Goal: Contribute content: Contribute content

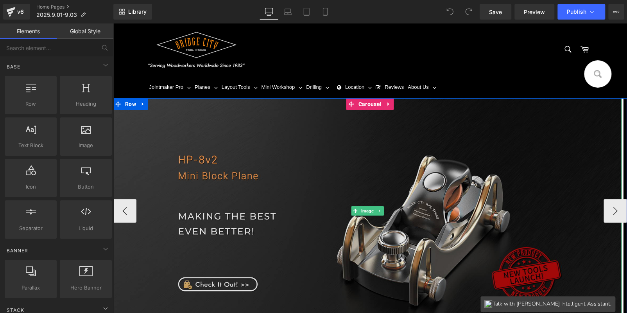
click at [432, 189] on img at bounding box center [367, 210] width 509 height 225
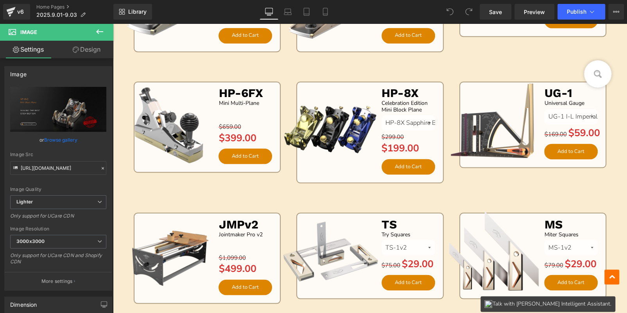
scroll to position [782, 0]
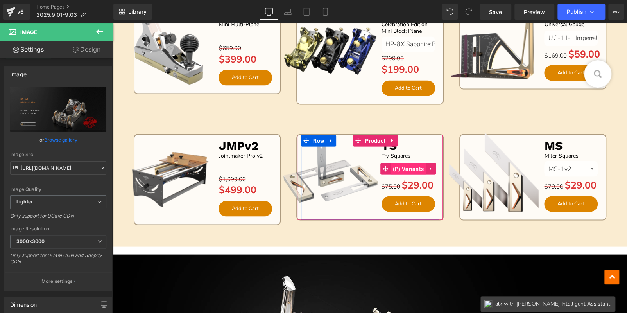
click at [409, 168] on span "(P) Variants" at bounding box center [408, 169] width 35 height 12
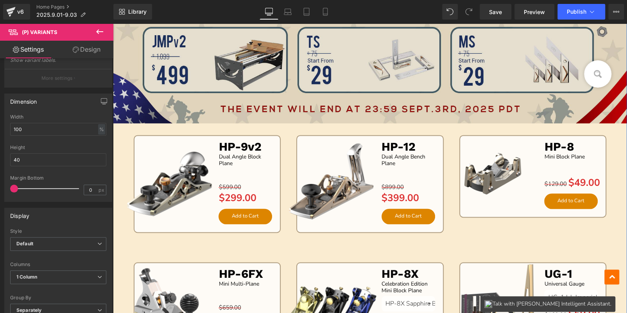
scroll to position [391, 0]
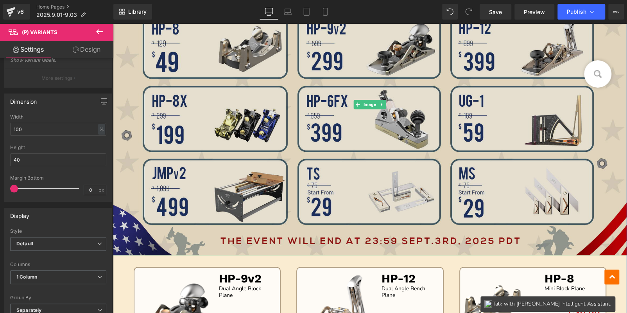
click at [394, 205] on img at bounding box center [370, 104] width 514 height 301
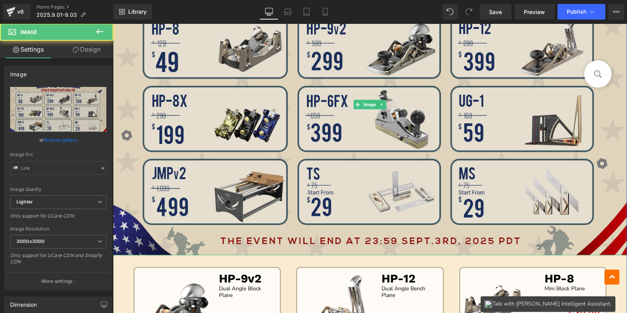
type input "[URL][DOMAIN_NAME]"
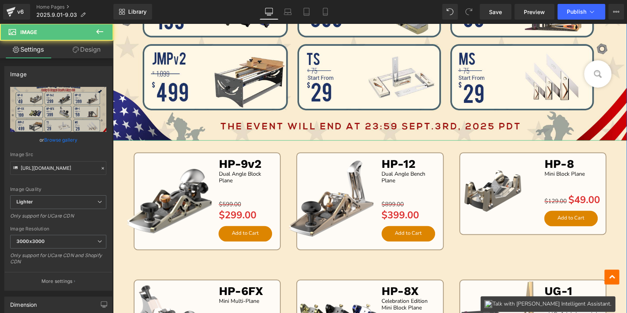
scroll to position [625, 0]
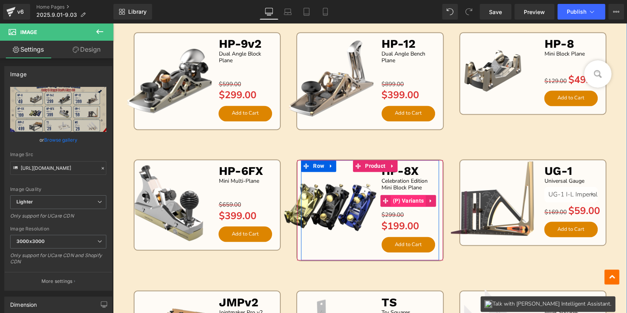
click at [406, 199] on span "(P) Variants" at bounding box center [408, 201] width 35 height 12
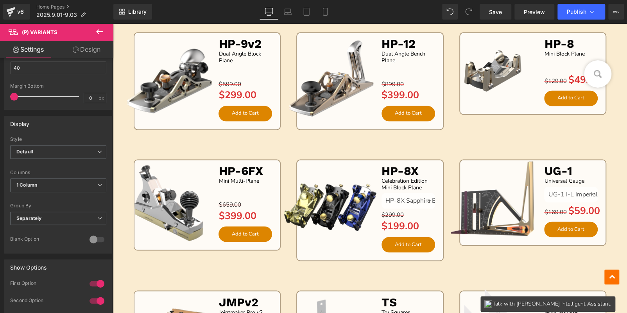
scroll to position [117, 0]
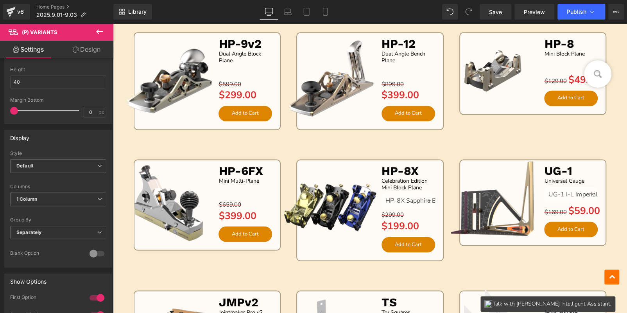
drag, startPoint x: 85, startPoint y: 37, endPoint x: 91, endPoint y: 48, distance: 12.8
click at [85, 37] on span "(P) Variants" at bounding box center [47, 31] width 78 height 17
click at [91, 49] on link "Design" at bounding box center [86, 50] width 57 height 18
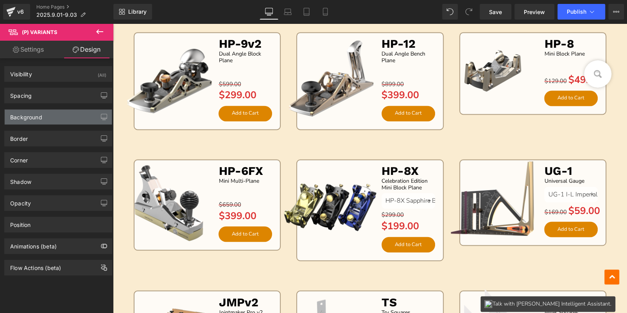
click at [41, 116] on div "Background" at bounding box center [26, 114] width 32 height 11
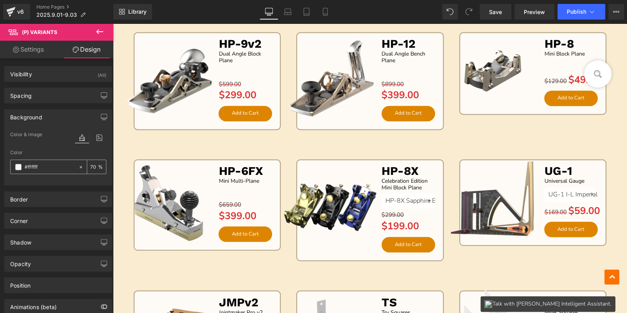
click at [17, 167] on span at bounding box center [18, 167] width 6 height 6
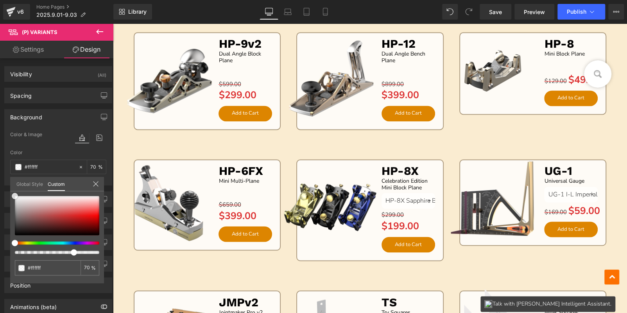
type input "#fcfcfc"
type input "#cccccc"
type input "#898989"
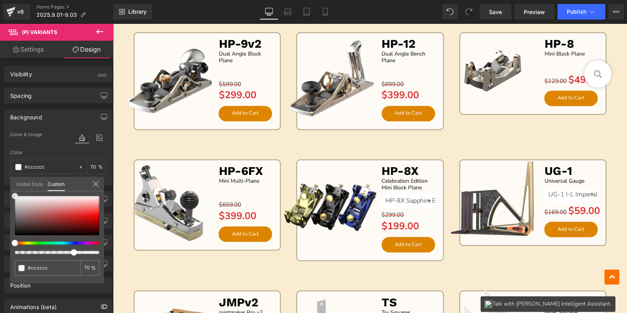
type input "#898989"
type input "#454444"
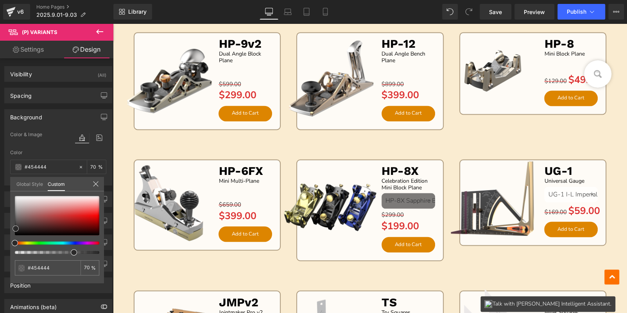
type input "#000000"
type input "#070707"
type input "#383838"
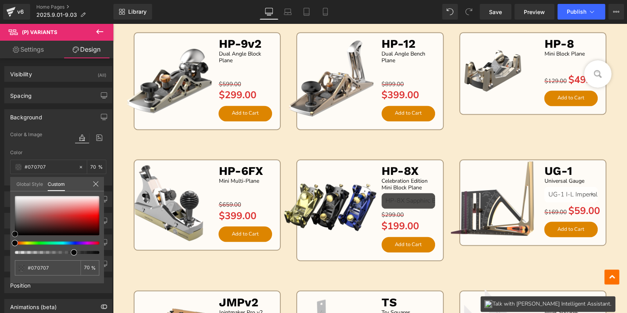
type input "#383838"
type input "#7f7f7f"
type input "#9b9b9b"
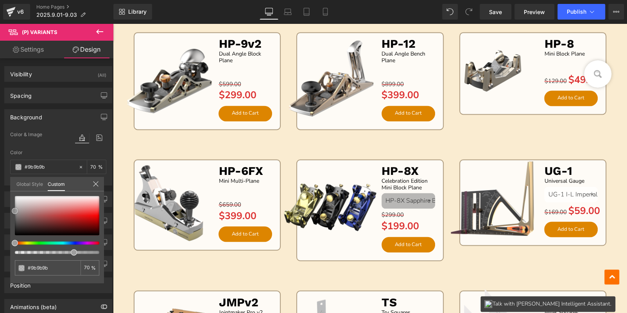
type input "#adadad"
type input "#afafaf"
type input "#aaaaaa"
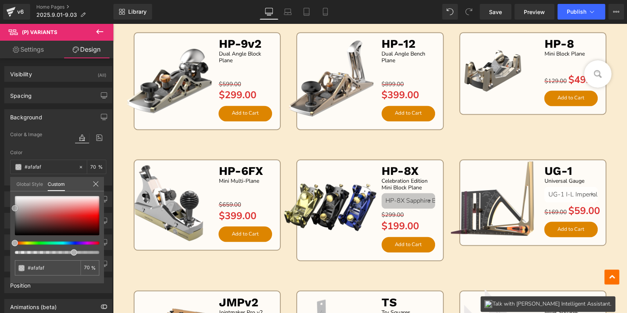
type input "#aaaaaa"
type input "#a5a5a5"
type input "#aaaaaa"
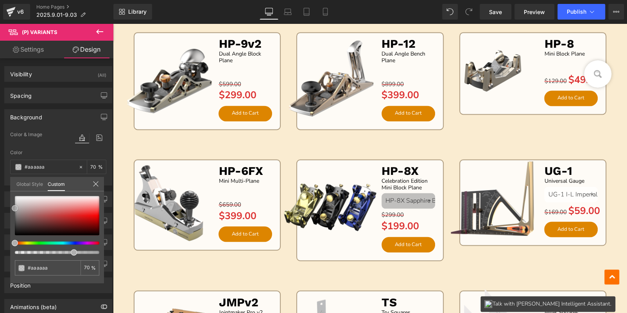
type input "#afafaf"
type input "#c6c6c6"
type input "#d1d1d1"
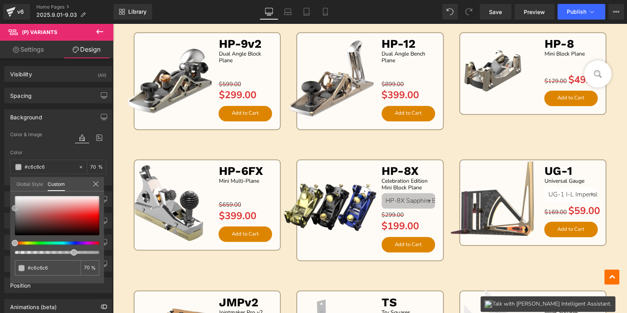
type input "#d1d1d1"
type input "#d6d6d6"
type input "#e2e2e2"
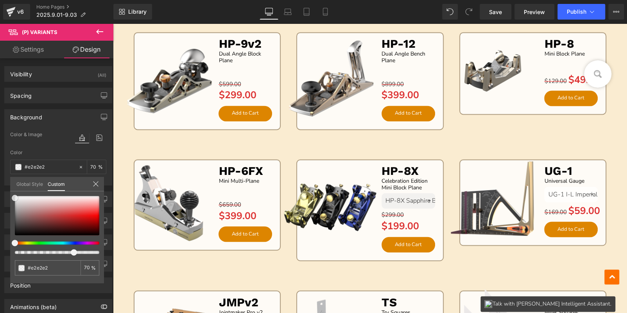
type input "#ededed"
type input "#ffffff"
type input "#eaeaea"
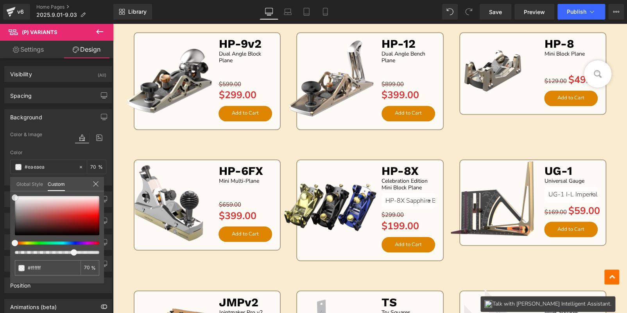
type input "#eaeaea"
type input "#d6d6d6"
type input "#cccccc"
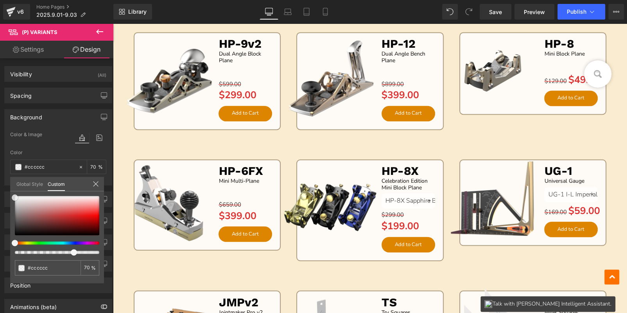
type input "#c6c6c6"
type input "#cccccc"
type input "#e2e2e2"
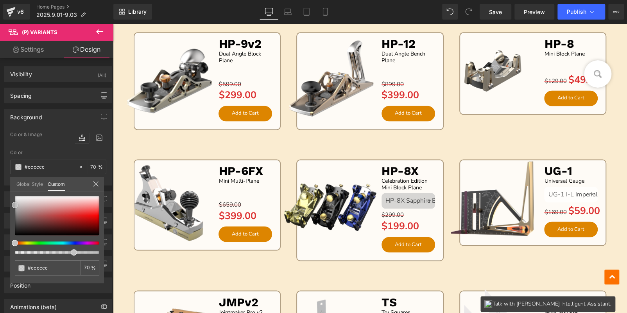
type input "#e2e2e2"
type input "#eaeaea"
type input "#efefef"
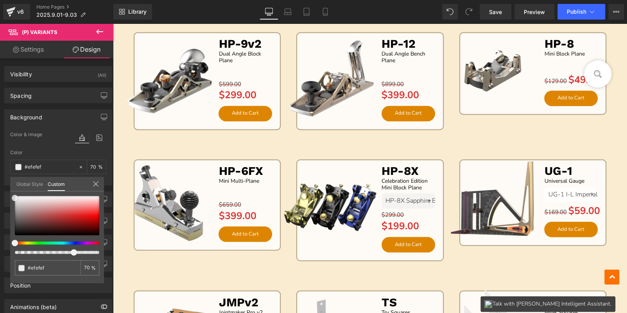
type input "#ffffff"
drag, startPoint x: 14, startPoint y: 195, endPoint x: 8, endPoint y: 163, distance: 33.0
click at [5, 165] on div "Background Color & Image color rgba(255, 255, 255, 0.7) Color #ffffff 70 % [URL…" at bounding box center [58, 144] width 117 height 82
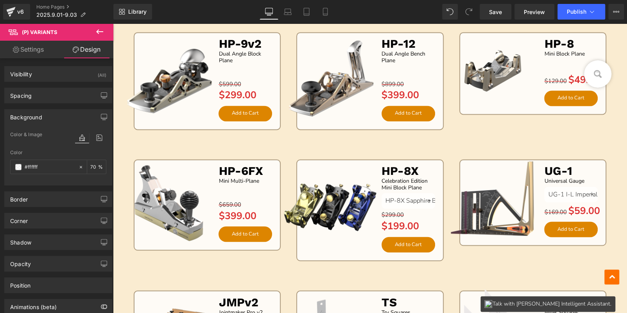
click at [91, 163] on input "70" at bounding box center [94, 166] width 8 height 9
type input "100"
click at [16, 166] on span at bounding box center [18, 167] width 6 height 6
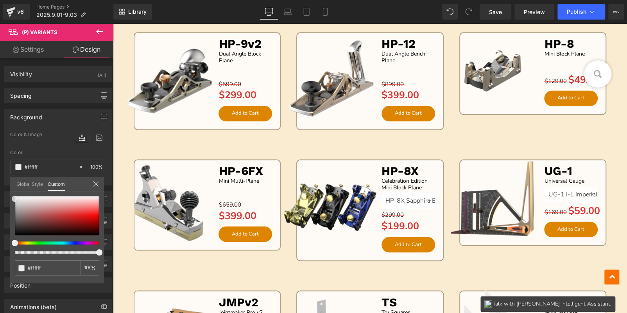
type input "#efefef"
type input "#eaeaea"
type input "#e0e0e0"
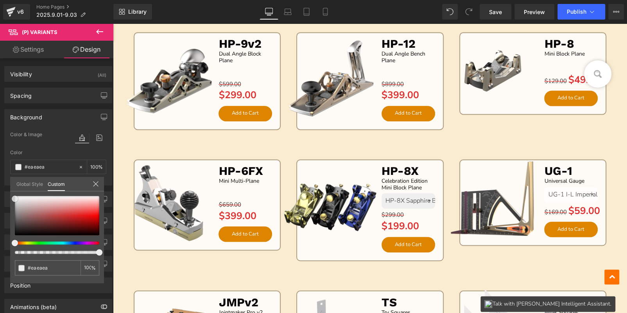
type input "#e0e0e0"
type input "#dbdbdb"
type input "#d8d8d8"
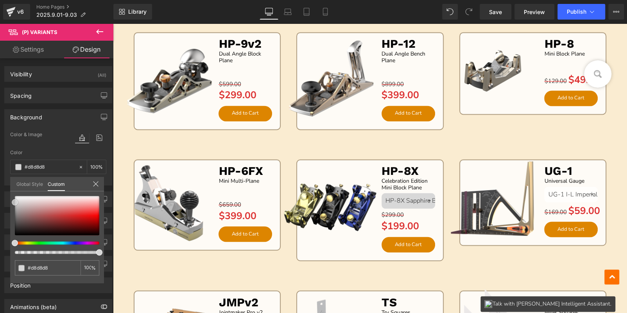
type input "#d3d3d3"
type input "#d1d1d1"
type input "#cccccc"
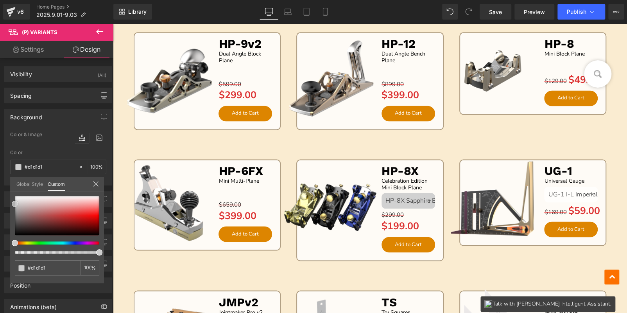
type input "#cccccc"
type input "#c9c9c9"
drag, startPoint x: 13, startPoint y: 194, endPoint x: 9, endPoint y: 202, distance: 9.6
click at [9, 185] on div "Background Color & Image color rgba(201, 201, 201, 1) Color #c9c9c9 100 % [URL]…" at bounding box center [58, 144] width 117 height 82
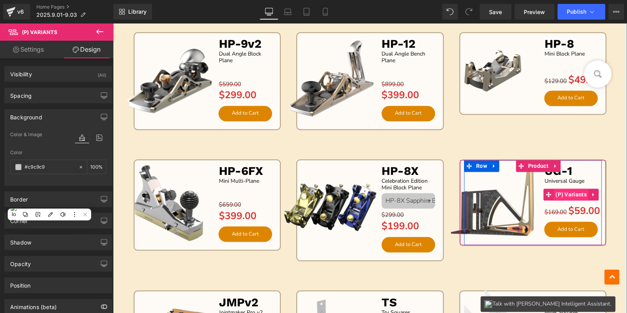
click at [562, 192] on span "(P) Variants" at bounding box center [571, 194] width 35 height 12
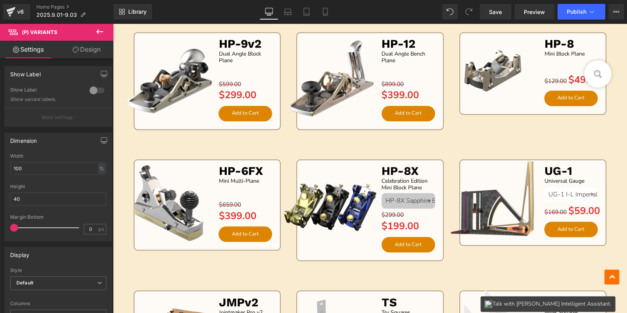
click at [89, 46] on link "Design" at bounding box center [86, 50] width 57 height 18
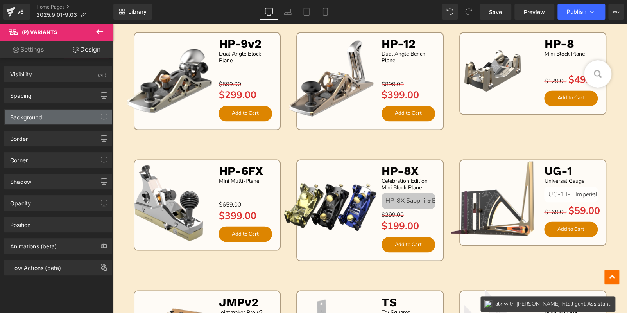
click at [32, 116] on div "Background" at bounding box center [26, 114] width 32 height 11
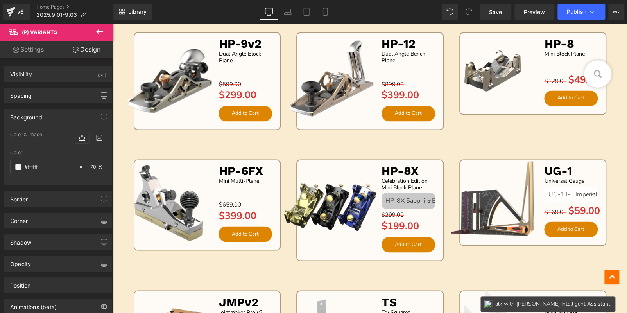
type input "#ffffff"
type input "70"
click at [47, 167] on input "#ffffff" at bounding box center [50, 167] width 50 height 9
paste input "c9c9c9"
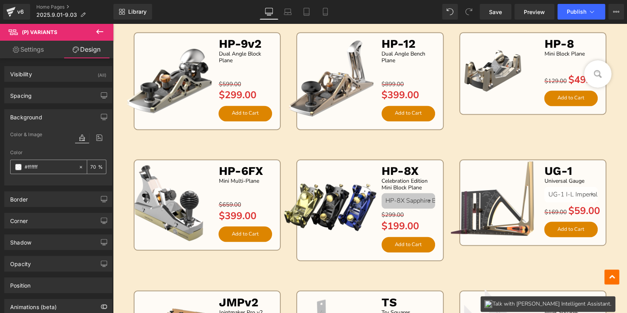
type input "#c9c9c9"
type input "100"
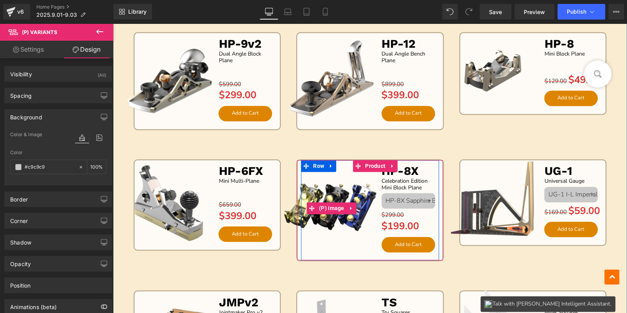
scroll to position [742, 0]
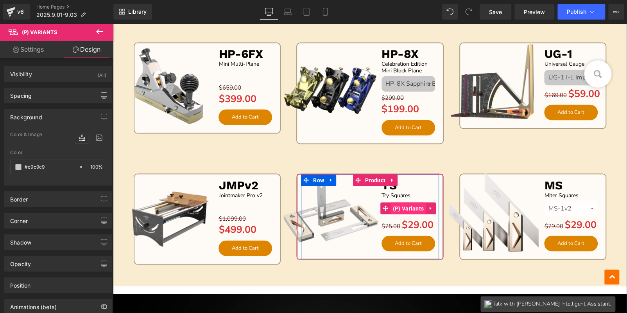
click at [401, 206] on span "(P) Variants" at bounding box center [408, 208] width 35 height 12
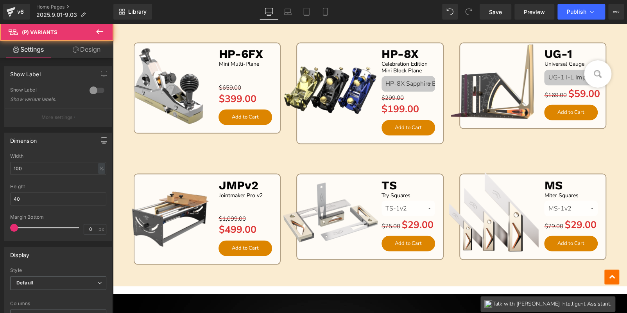
click at [91, 54] on link "Design" at bounding box center [86, 50] width 57 height 18
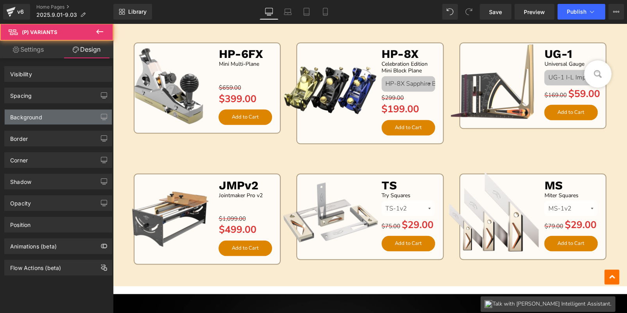
click at [41, 120] on div "Background" at bounding box center [58, 116] width 107 height 15
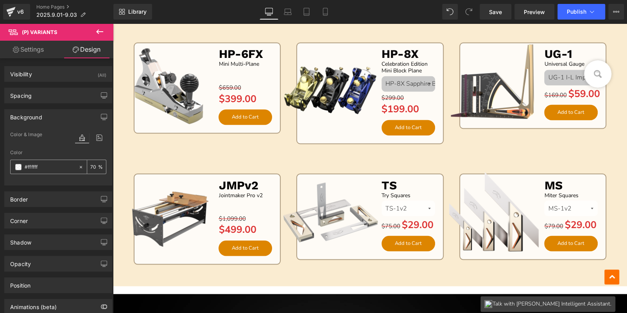
click at [47, 165] on input "#ffffff" at bounding box center [50, 167] width 50 height 9
paste input "c9c9c9"
type input "#c9c9c9"
type input "100"
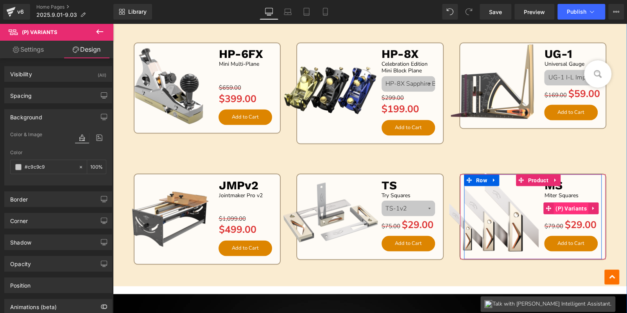
click at [571, 207] on span "(P) Variants" at bounding box center [571, 208] width 35 height 12
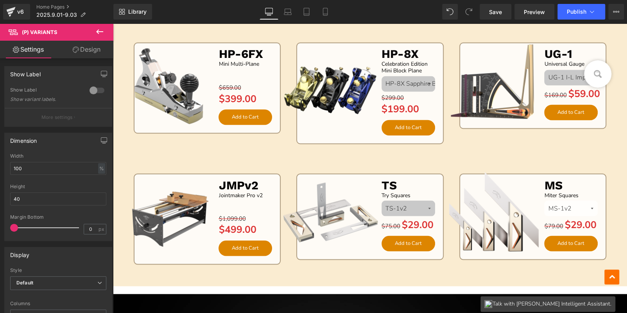
drag, startPoint x: 76, startPoint y: 52, endPoint x: 75, endPoint y: 57, distance: 5.2
click at [76, 52] on link "Design" at bounding box center [86, 50] width 57 height 18
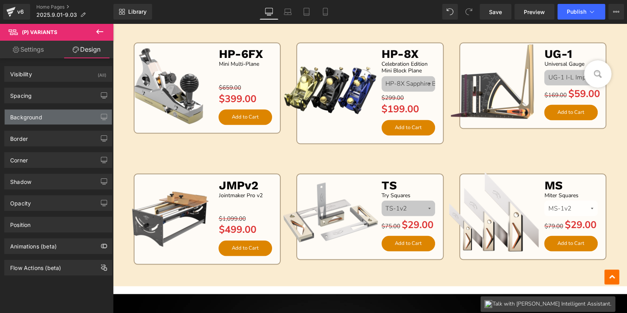
type input "#ffffff"
type input "70"
click at [51, 115] on div "Background" at bounding box center [58, 116] width 107 height 15
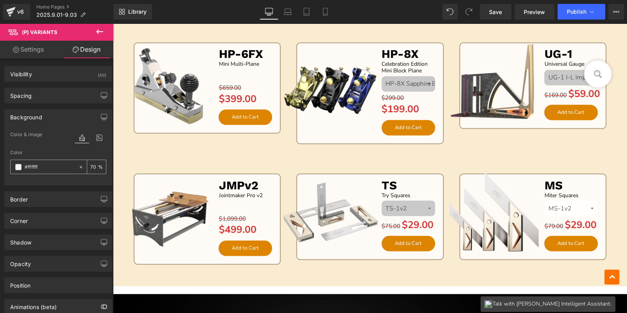
click at [51, 163] on input "#ffffff" at bounding box center [50, 167] width 50 height 9
paste input "c9c9c9"
type input "#c9c9c9"
type input "100"
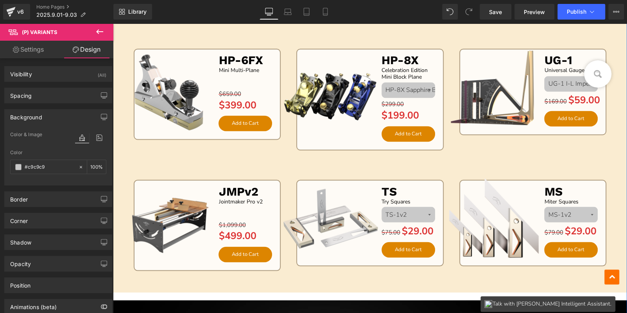
scroll to position [625, 0]
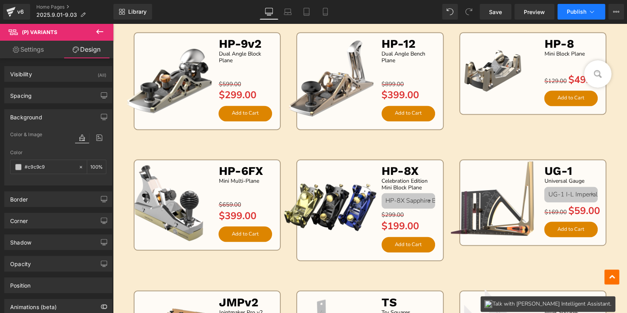
type input "#c9c9c9"
click at [575, 15] on button "Publish" at bounding box center [581, 12] width 48 height 16
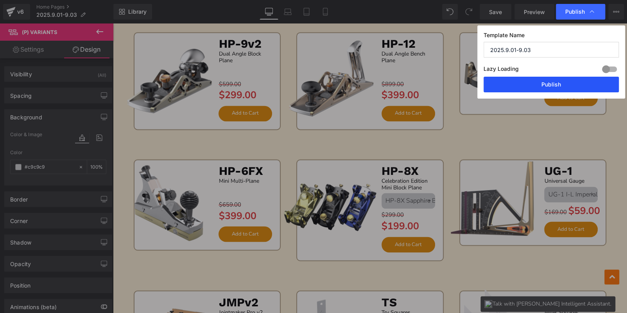
click at [562, 84] on button "Publish" at bounding box center [551, 85] width 135 height 16
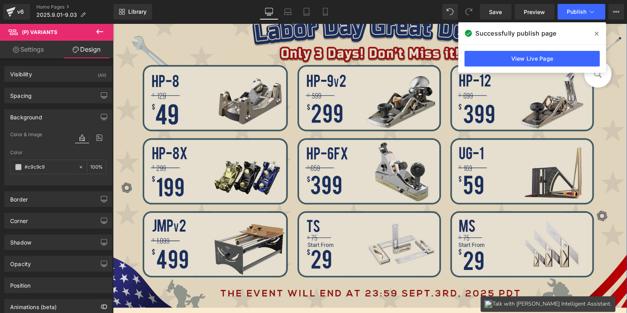
scroll to position [274, 0]
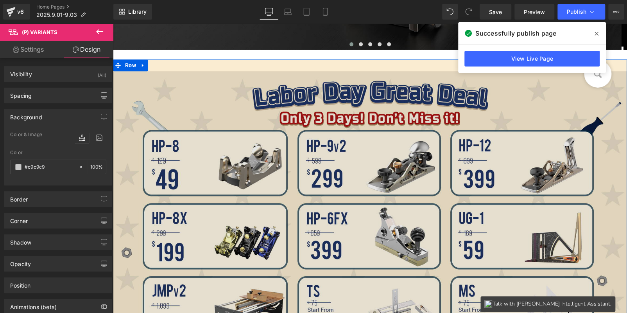
click at [299, 184] on img at bounding box center [370, 221] width 514 height 301
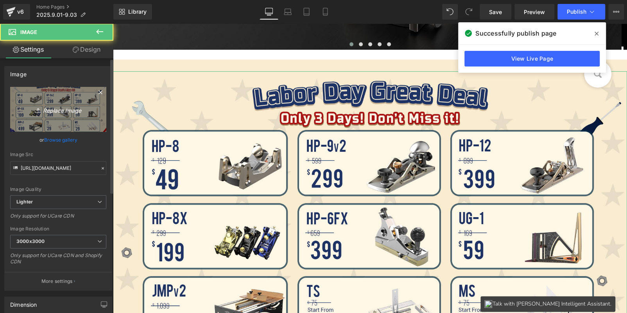
click at [77, 106] on icon "Replace Image" at bounding box center [58, 109] width 63 height 10
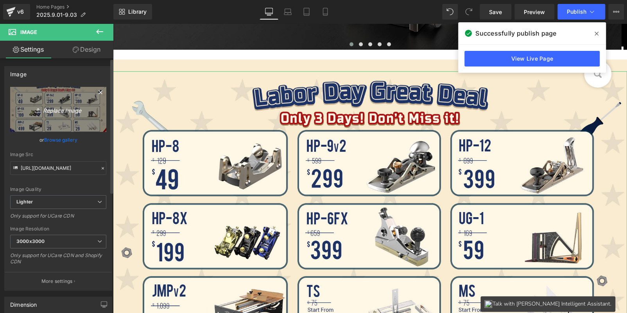
type input "C:\fakepath\7154A1F3D3A8ED925A21800D63DA08F6.png"
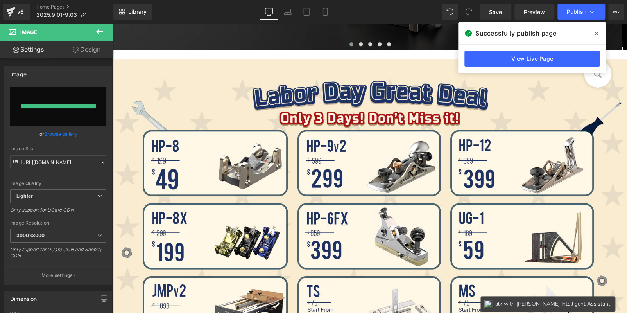
type input "[URL][DOMAIN_NAME]"
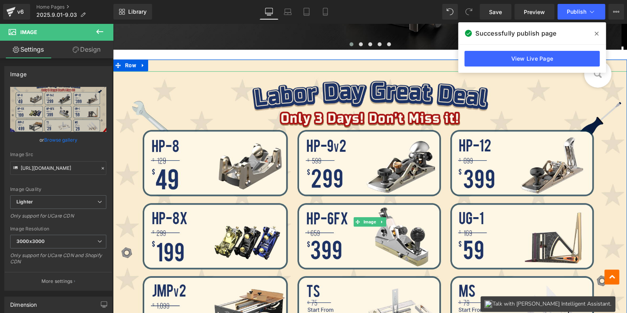
scroll to position [430, 0]
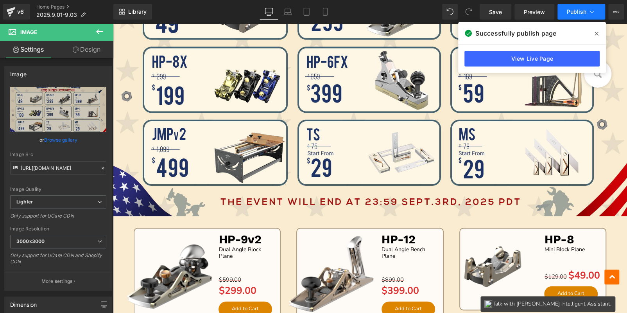
click at [578, 13] on span "Publish" at bounding box center [577, 12] width 20 height 6
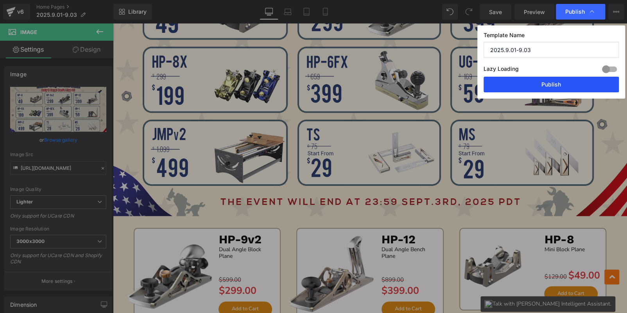
click at [559, 77] on button "Publish" at bounding box center [551, 85] width 135 height 16
